Goal: Task Accomplishment & Management: Use online tool/utility

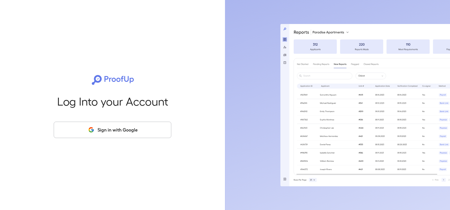
click at [103, 131] on button "Sign in with Google" at bounding box center [113, 130] width 118 height 16
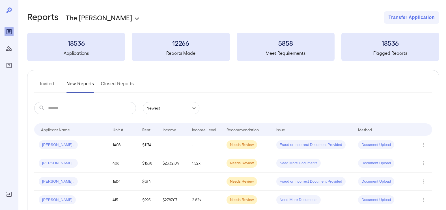
click at [40, 84] on button "Invited" at bounding box center [46, 86] width 25 height 14
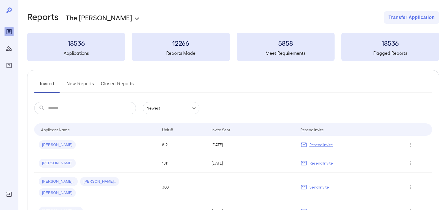
click at [70, 82] on button "New Reports" at bounding box center [80, 86] width 28 height 14
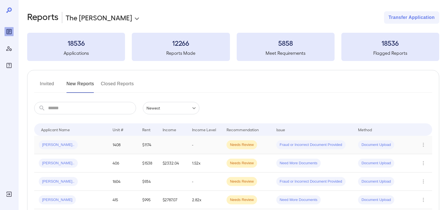
click at [57, 146] on span "Angelica N..." at bounding box center [58, 144] width 39 height 5
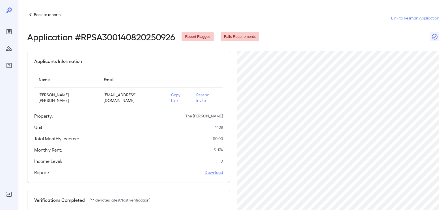
click at [171, 96] on p "Copy Link" at bounding box center [179, 97] width 16 height 11
click at [41, 12] on p "Back to reports" at bounding box center [47, 15] width 27 height 6
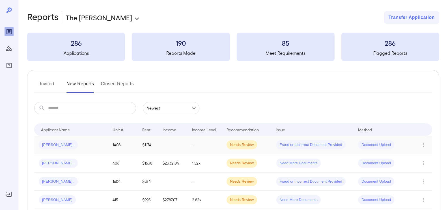
click at [298, 145] on span "Fraud or Incorrect Document Provided" at bounding box center [310, 144] width 69 height 5
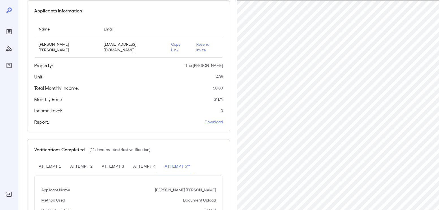
scroll to position [104, 0]
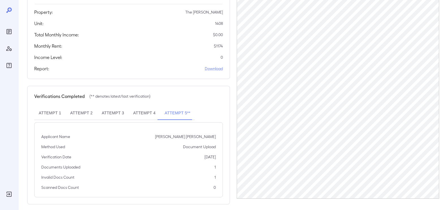
click at [138, 107] on button "Attempt 4" at bounding box center [144, 114] width 31 height 14
